Goal: Navigation & Orientation: Find specific page/section

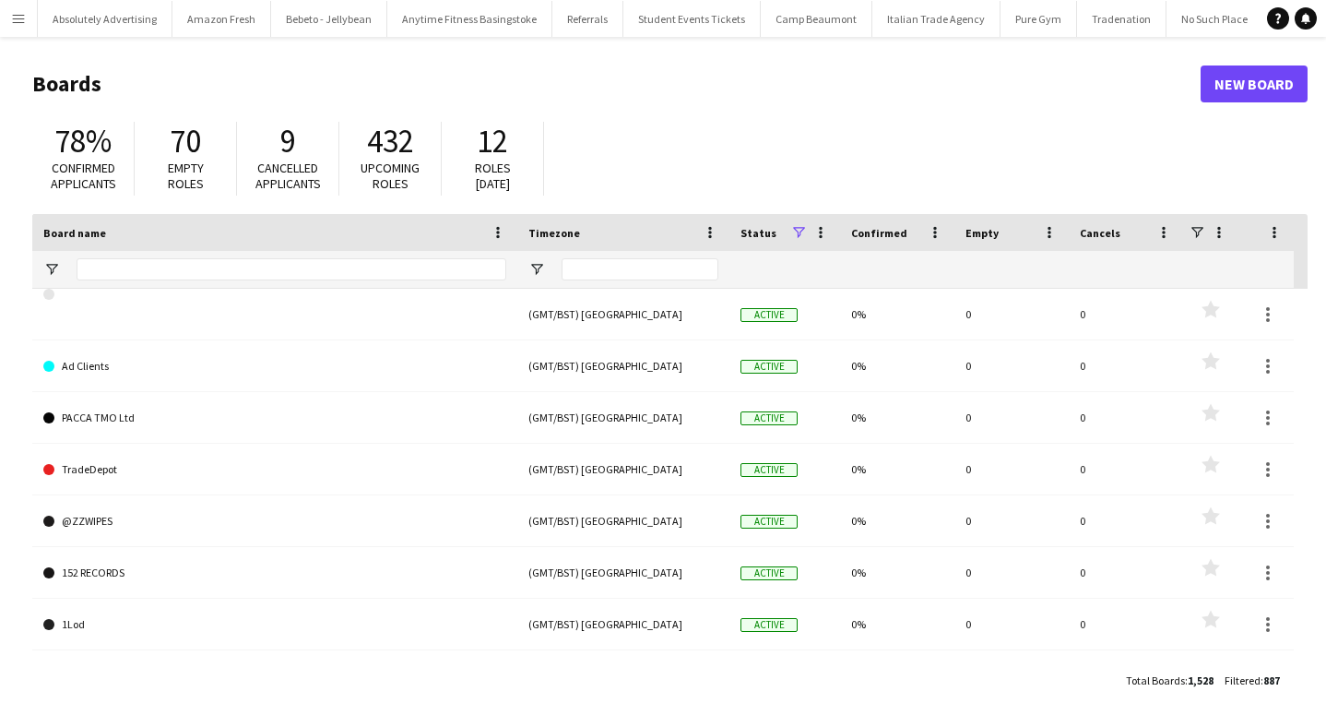
click at [23, 21] on app-icon "Menu" at bounding box center [18, 18] width 15 height 15
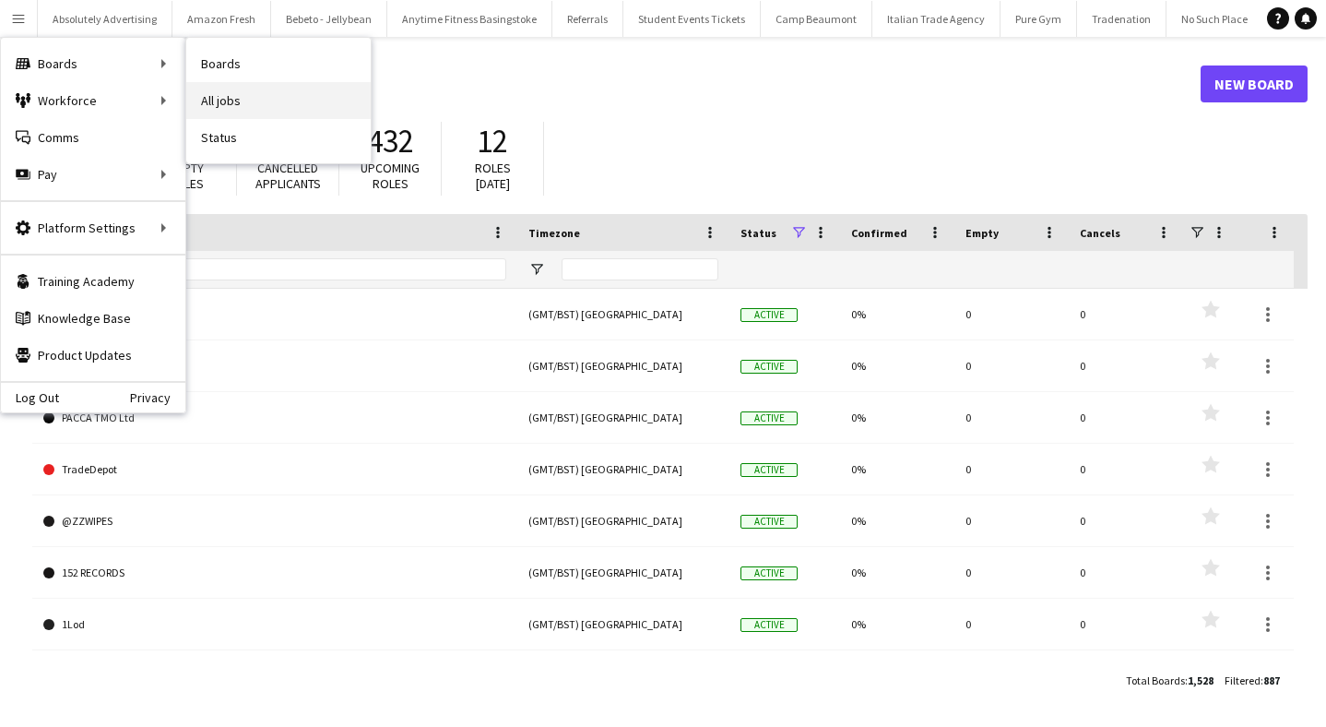
click at [272, 93] on link "All jobs" at bounding box center [278, 100] width 184 height 37
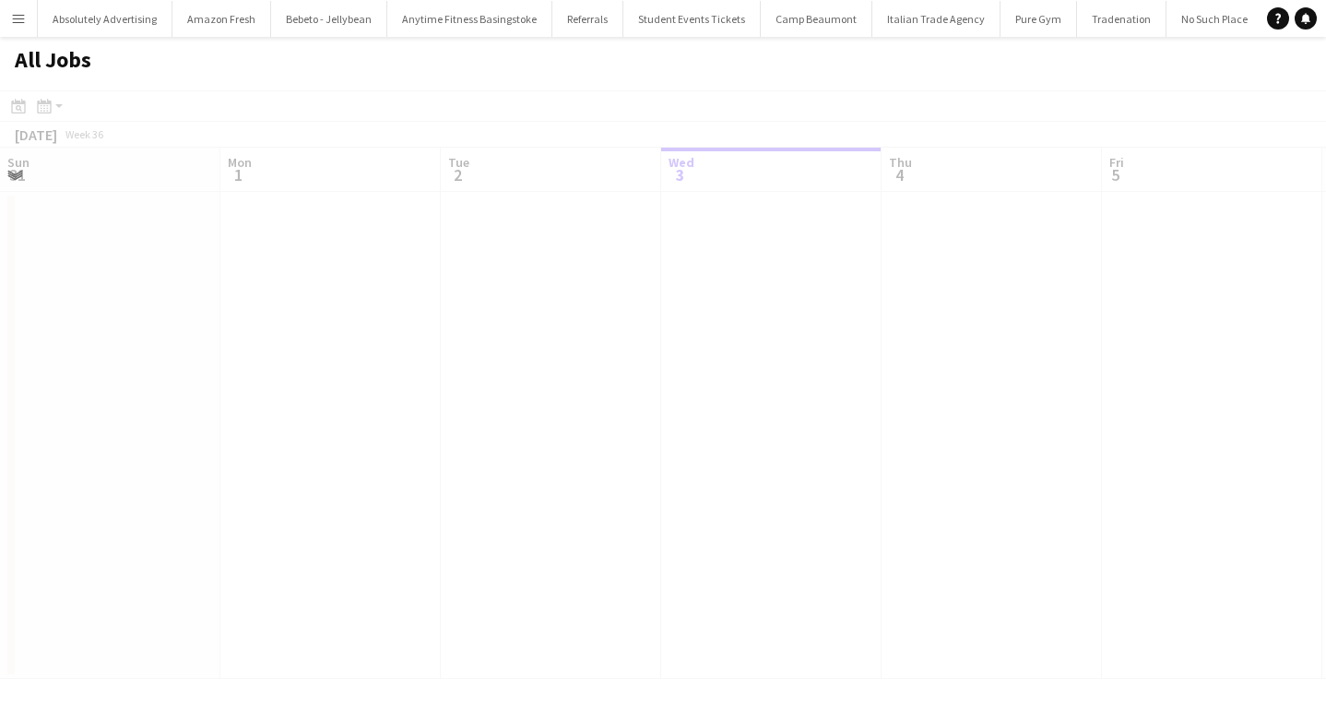
scroll to position [0, 441]
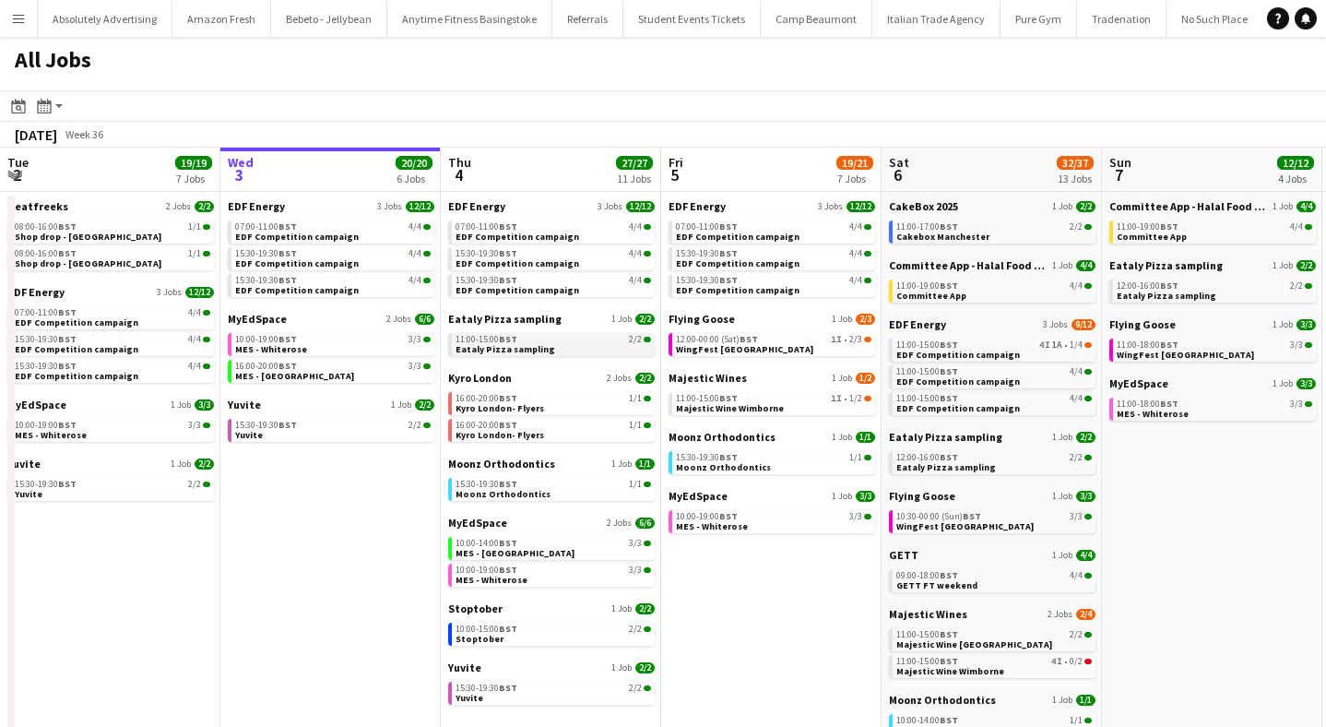
click at [541, 346] on span "Eataly Pizza sampling" at bounding box center [506, 349] width 100 height 12
click at [548, 242] on app-brief-job-card "07:00-11:00 BST 4/4 EDF Competition campaign" at bounding box center [551, 231] width 207 height 23
click at [538, 229] on div "07:00-11:00 BST 4/4" at bounding box center [554, 226] width 196 height 9
click at [524, 230] on div "07:00-11:00 BST 4/4" at bounding box center [554, 226] width 196 height 9
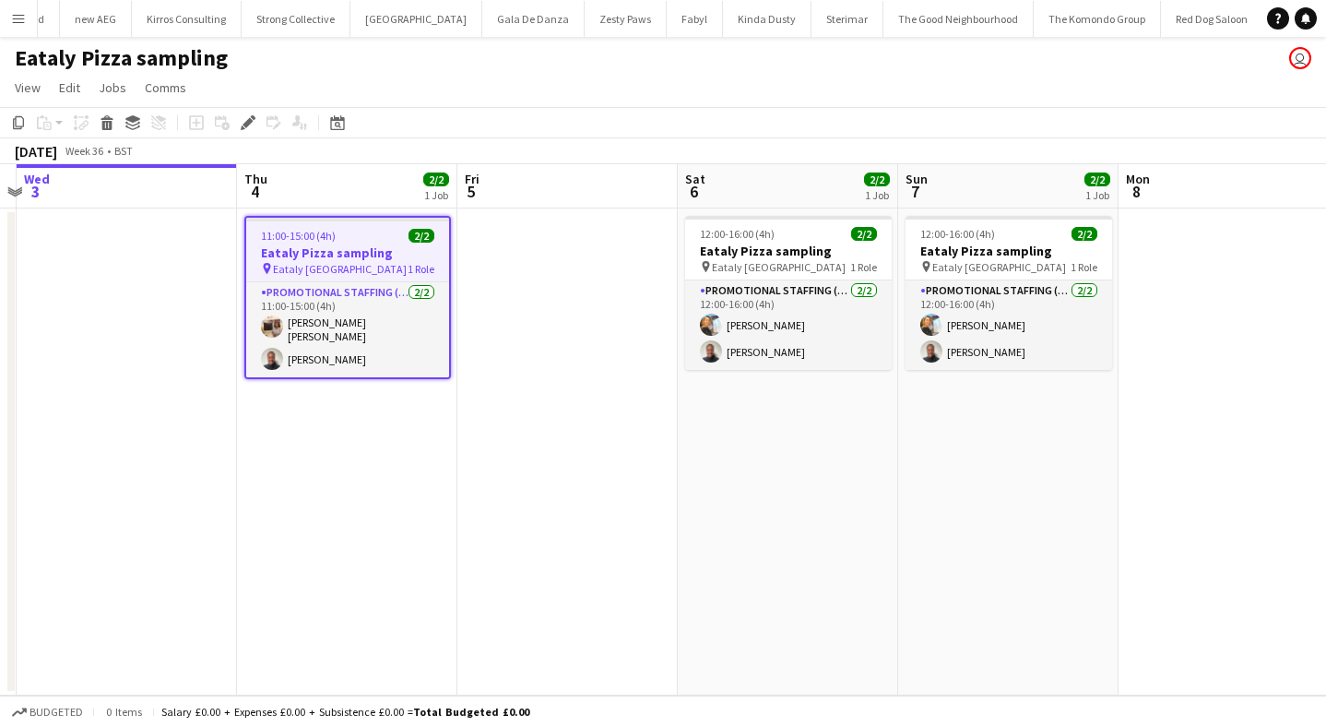
scroll to position [0, 862]
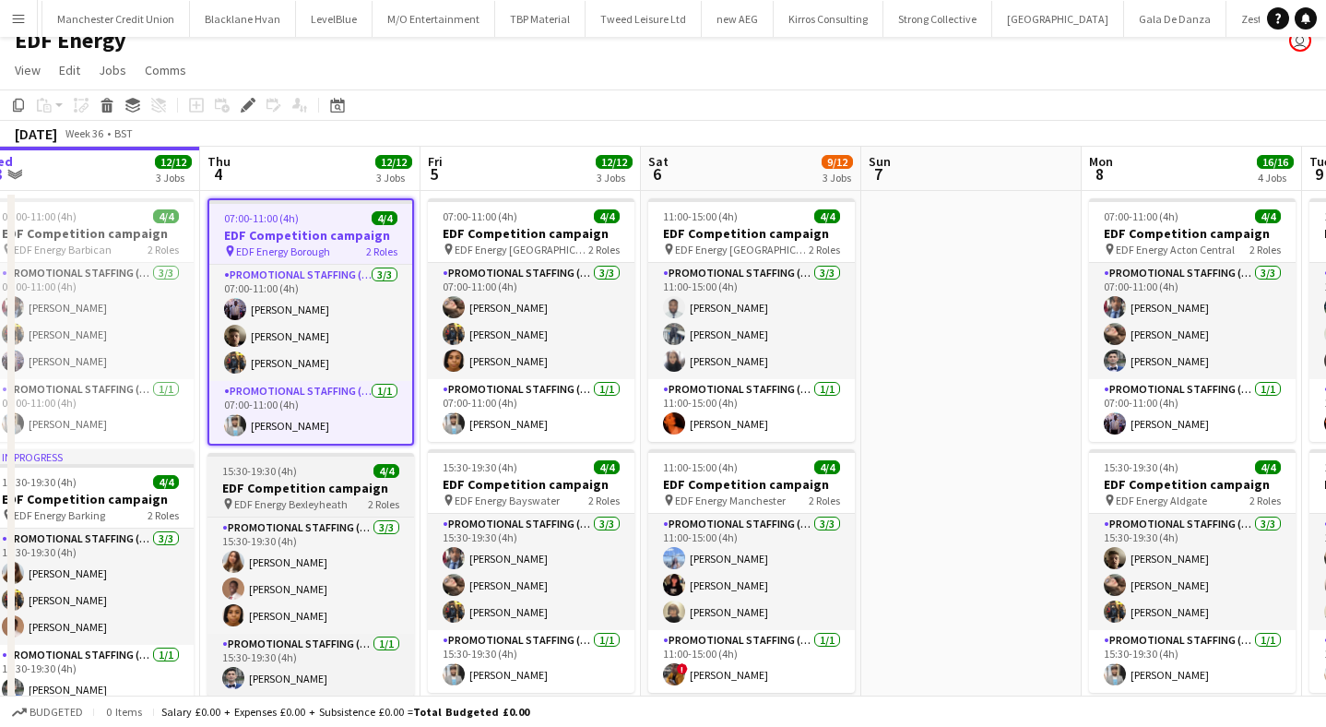
scroll to position [13, 0]
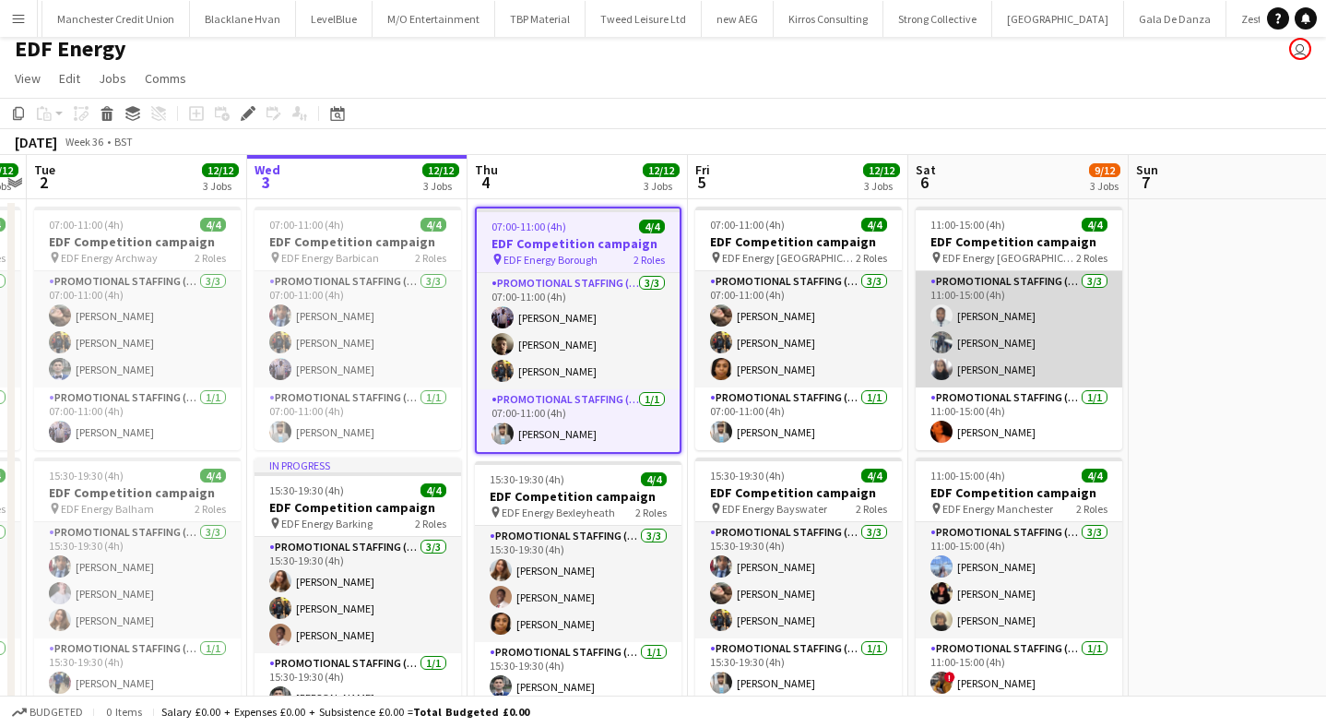
scroll to position [7, 0]
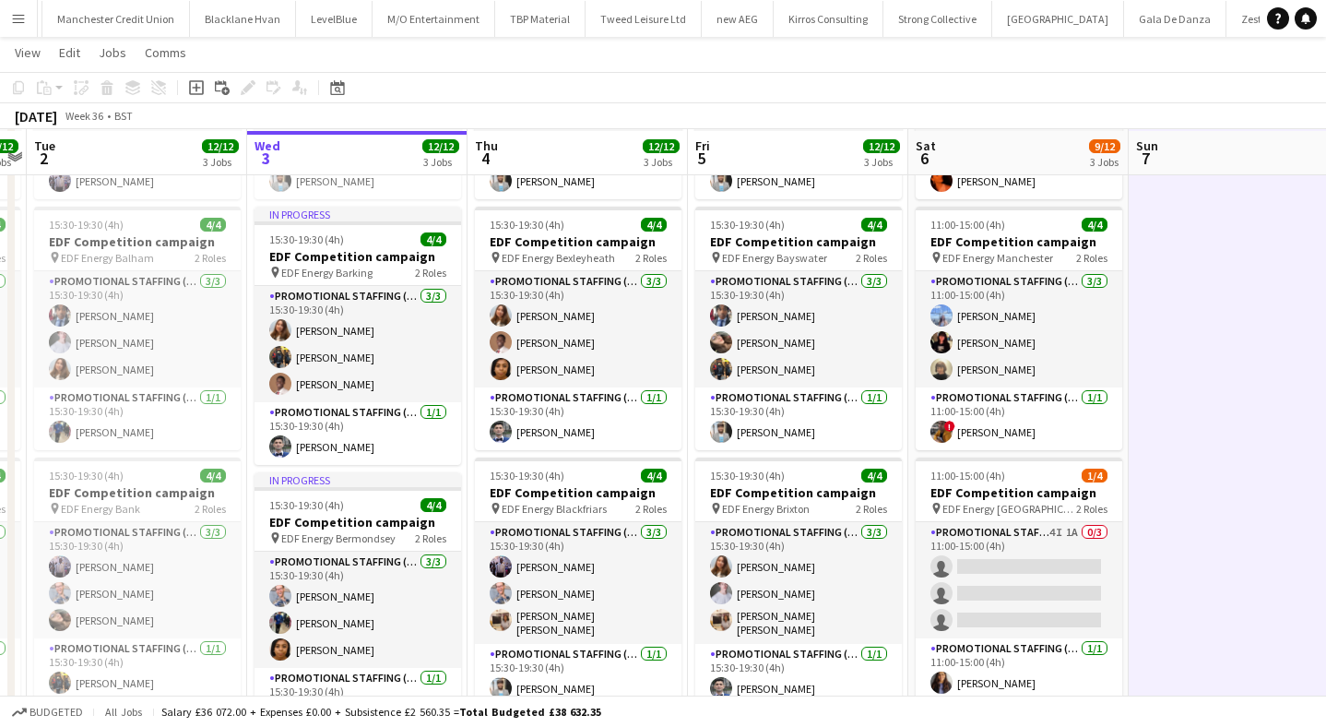
scroll to position [253, 0]
